Goal: Information Seeking & Learning: Learn about a topic

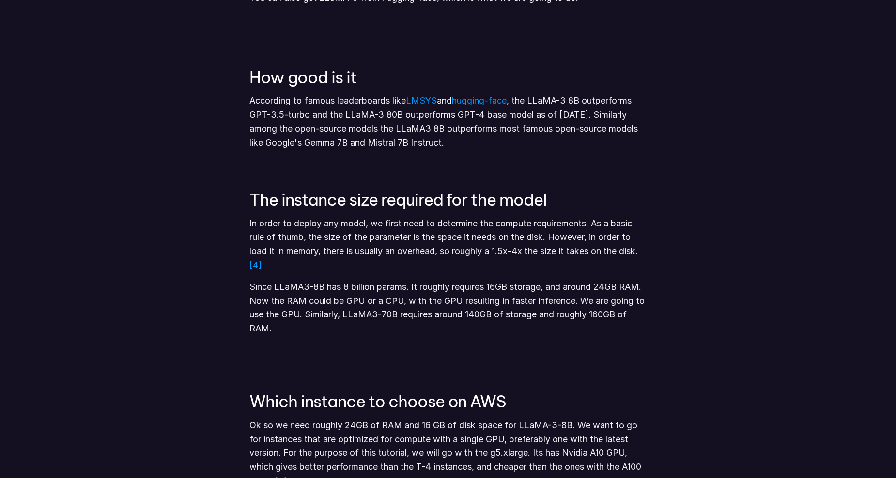
scroll to position [1033, 0]
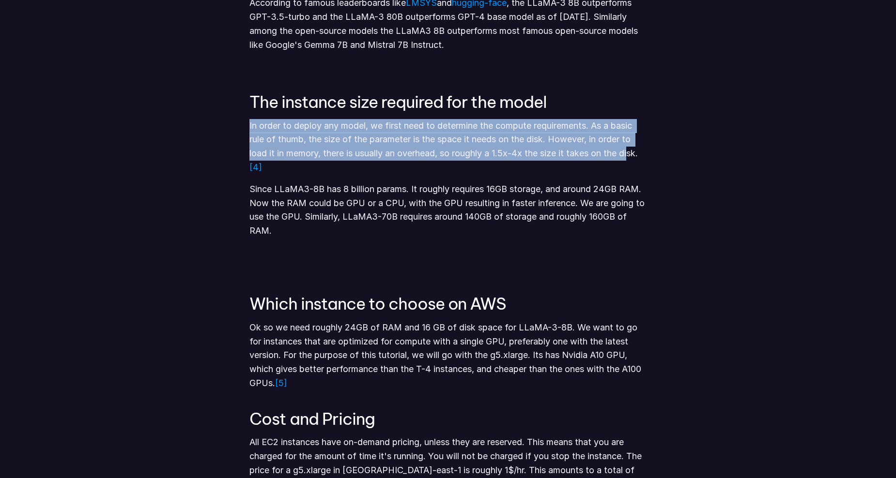
drag, startPoint x: 250, startPoint y: 124, endPoint x: 636, endPoint y: 153, distance: 386.4
click at [636, 153] on p "In order to deploy any model, we first need to determine the compute requiremen…" at bounding box center [447, 147] width 397 height 56
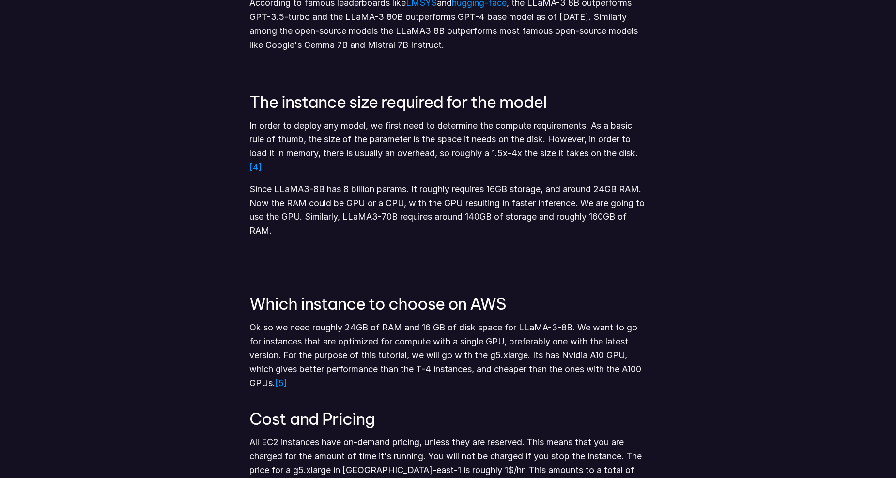
drag, startPoint x: 636, startPoint y: 153, endPoint x: 367, endPoint y: 172, distance: 269.5
click at [367, 172] on p "In order to deploy any model, we first need to determine the compute requiremen…" at bounding box center [447, 147] width 397 height 56
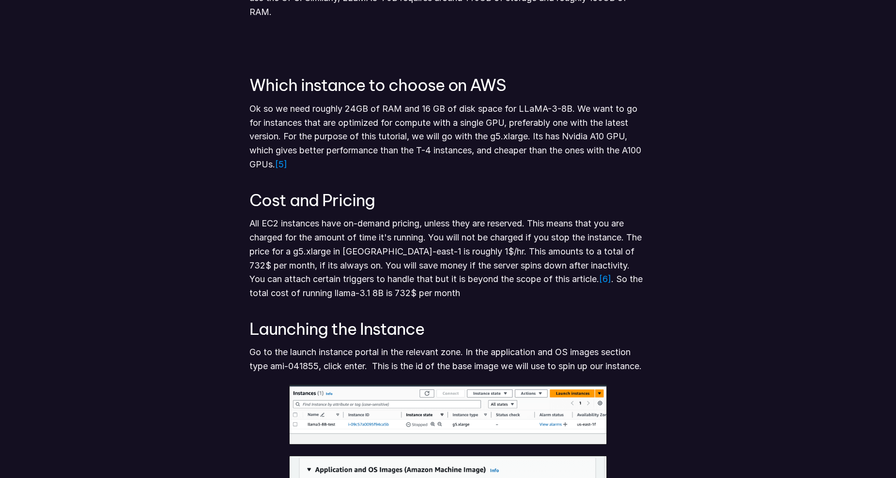
scroll to position [1259, 0]
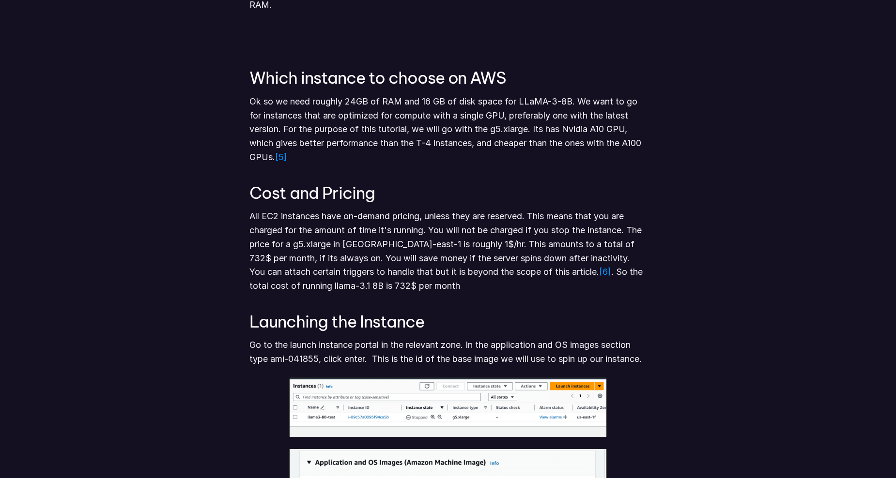
drag, startPoint x: 250, startPoint y: 103, endPoint x: 322, endPoint y: 155, distance: 88.8
click at [322, 155] on p "Ok so we need roughly 24GB of RAM and 16 GB of disk space for LLaMA-3-8B. We wa…" at bounding box center [447, 130] width 397 height 70
drag, startPoint x: 322, startPoint y: 155, endPoint x: 239, endPoint y: 183, distance: 88.2
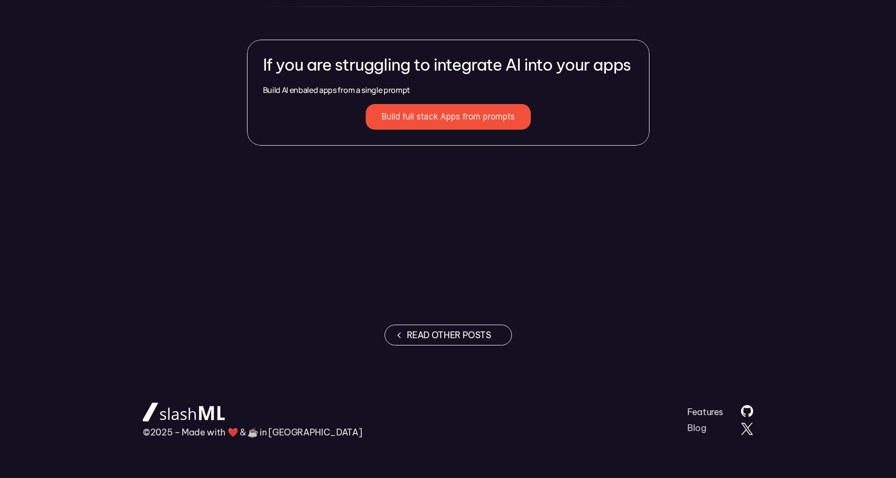
scroll to position [4927, 0]
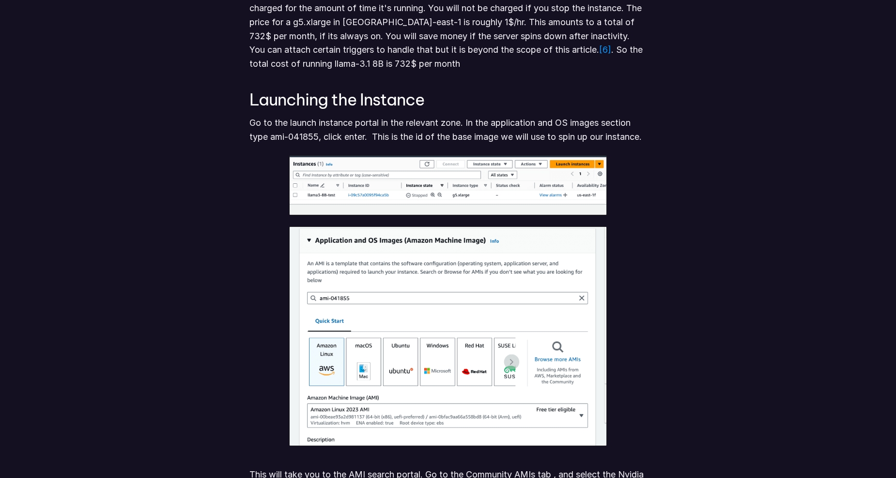
scroll to position [1504, 0]
